Goal: Transaction & Acquisition: Book appointment/travel/reservation

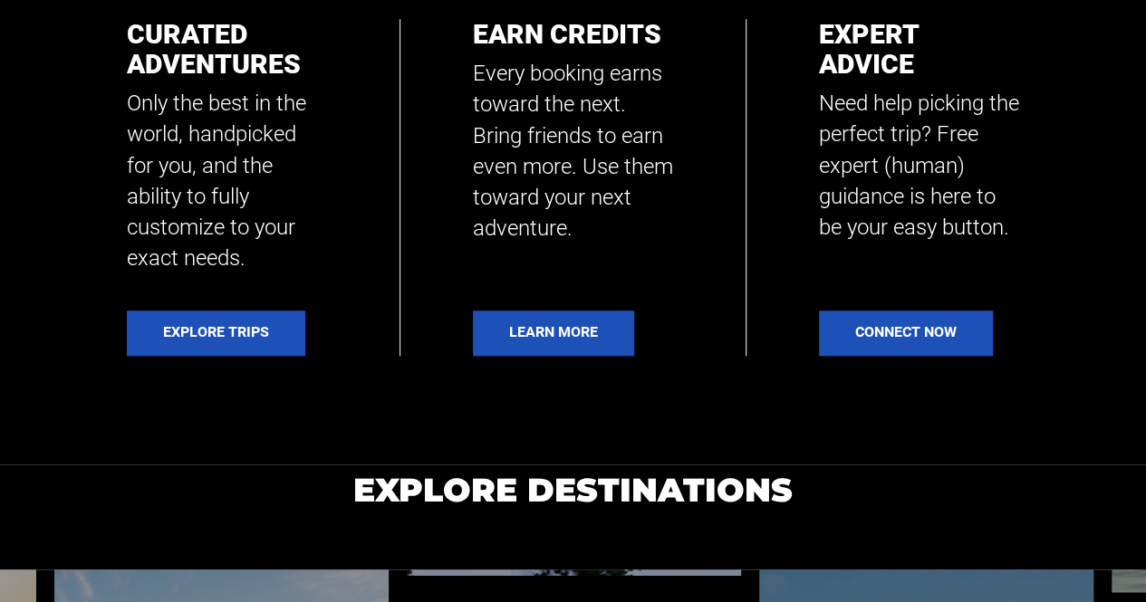
scroll to position [725, 0]
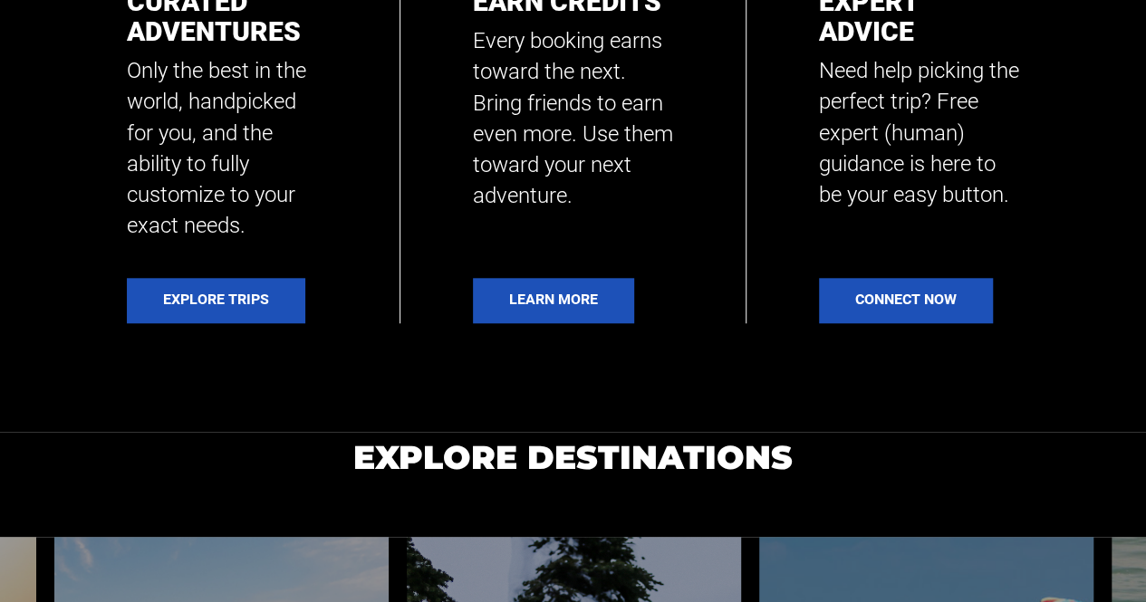
click at [315, 292] on div "Explore Trips" at bounding box center [227, 300] width 200 height 45
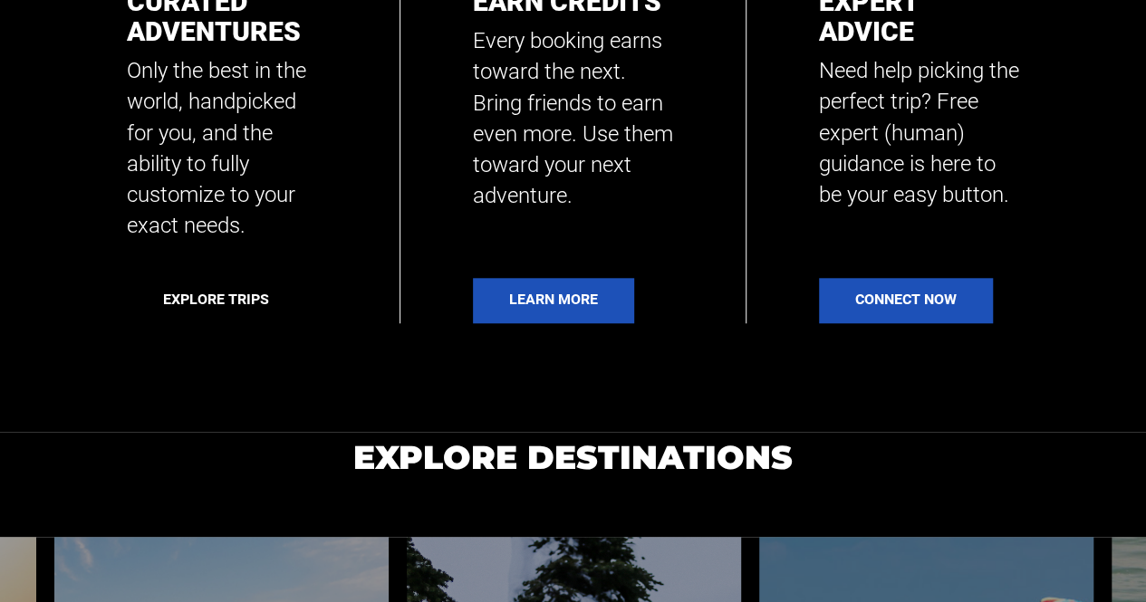
click at [301, 290] on link "Explore Trips" at bounding box center [216, 300] width 178 height 45
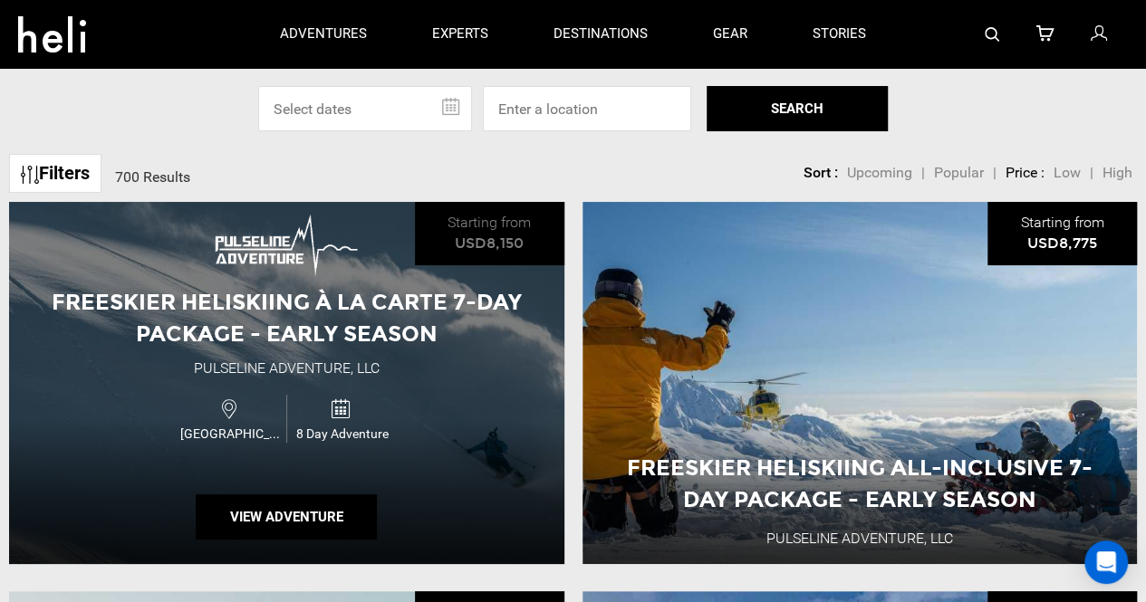
click at [341, 345] on div "Freeskier Heliskiing À La Carte 7-Day Package - Early Season Pulseline Adventur…" at bounding box center [286, 383] width 555 height 362
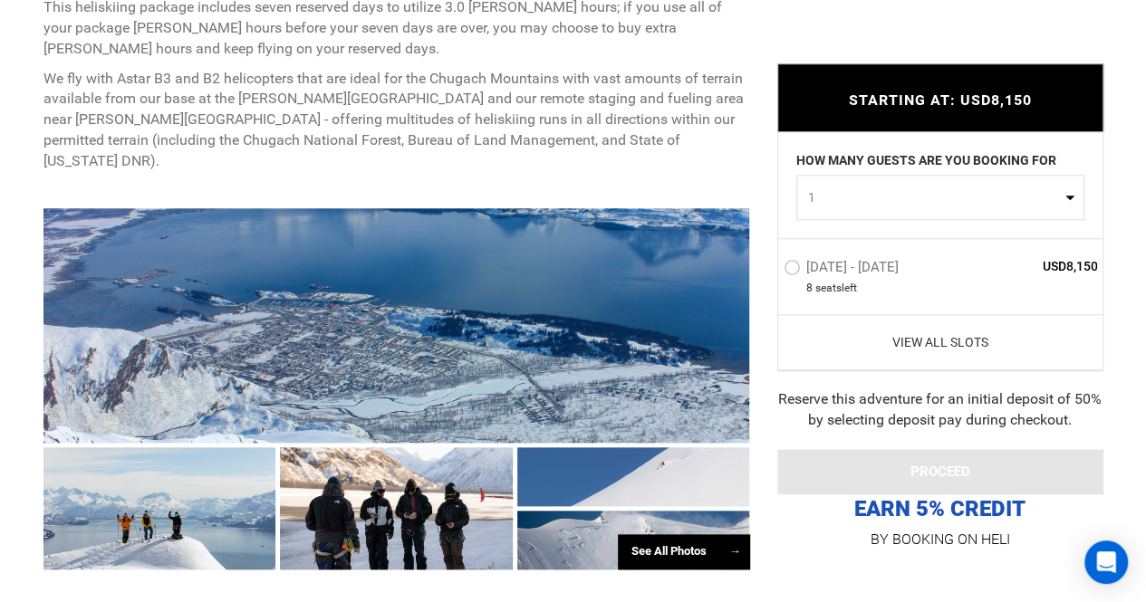
scroll to position [815, 0]
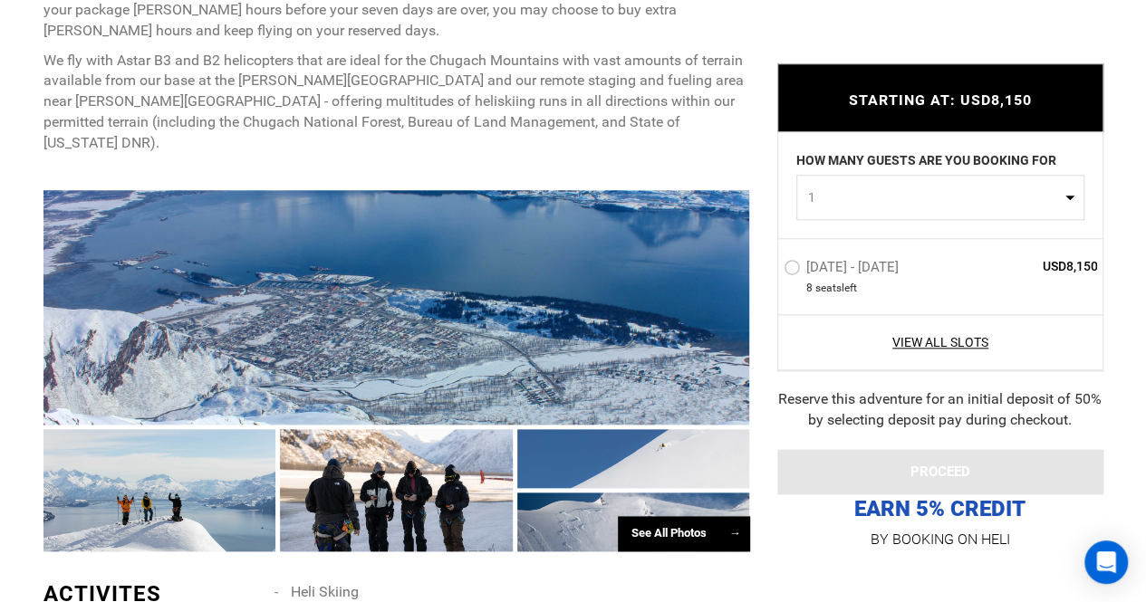
click at [790, 278] on label "[DATE] - [DATE]" at bounding box center [844, 270] width 120 height 22
click at [771, 278] on input "[DATE] - [DATE]" at bounding box center [771, 274] width 0 height 39
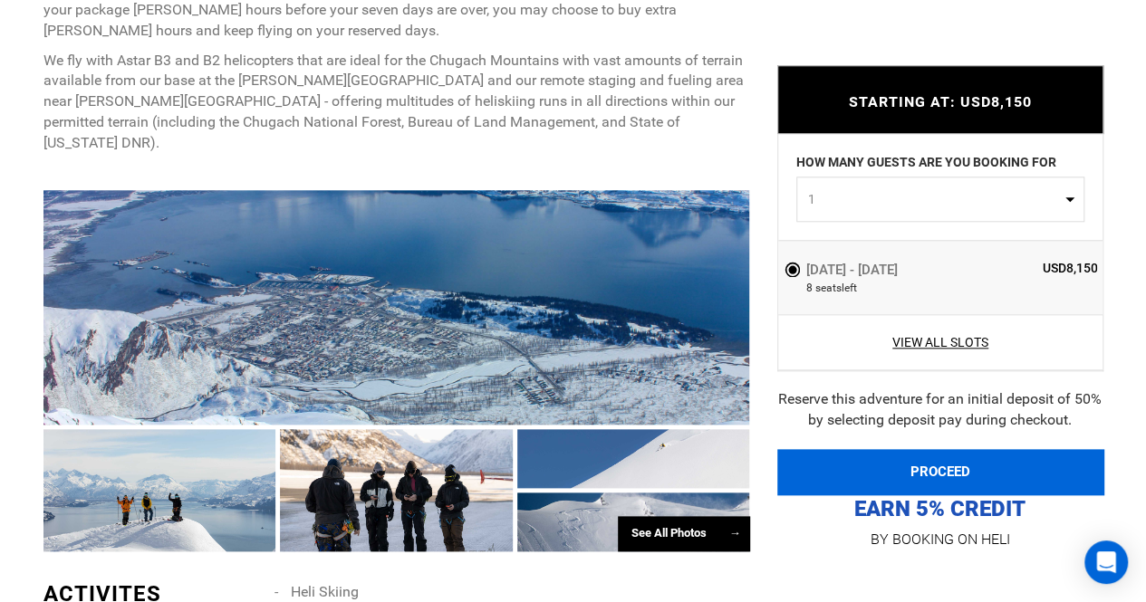
click at [936, 466] on button "PROCEED" at bounding box center [940, 471] width 326 height 45
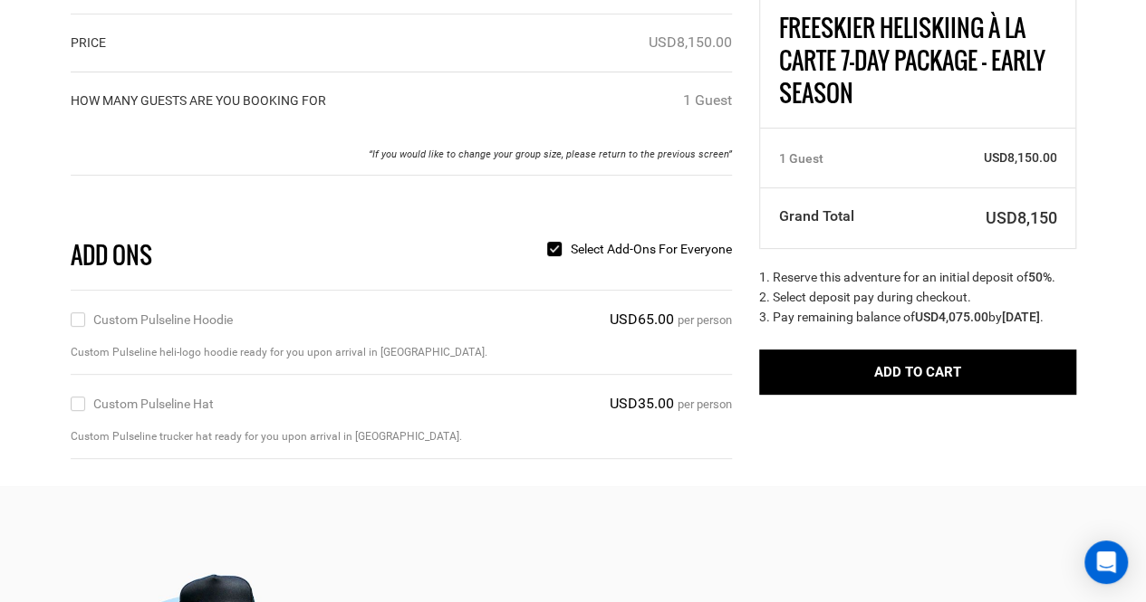
scroll to position [272, 0]
